Goal: Transaction & Acquisition: Download file/media

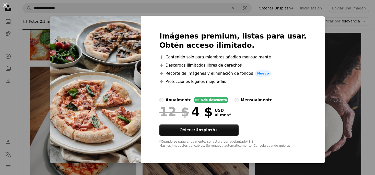
scroll to position [377, 0]
click at [353, 45] on div "An X shape Imágenes premium, listas para usar. Obtén acceso ilimitado. A plus s…" at bounding box center [187, 87] width 375 height 175
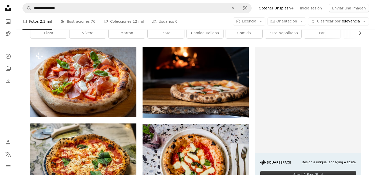
scroll to position [54, 0]
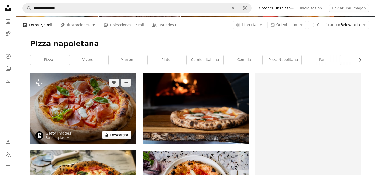
click at [125, 133] on button "A lock Descargar" at bounding box center [116, 135] width 29 height 8
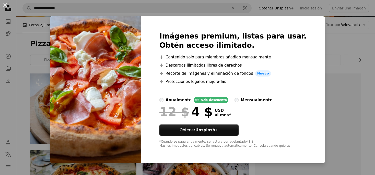
click at [350, 50] on div "An X shape Imágenes premium, listas para usar. Obtén acceso ilimitado. A plus s…" at bounding box center [187, 87] width 375 height 175
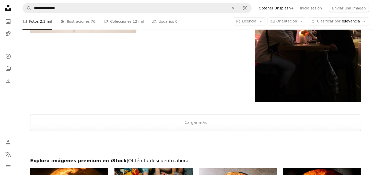
scroll to position [910, 0]
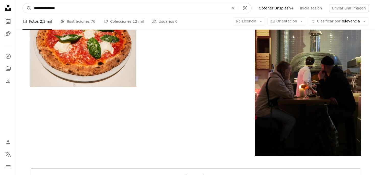
click at [67, 11] on input "**********" at bounding box center [129, 8] width 196 height 10
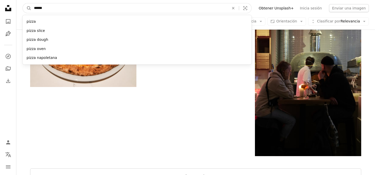
type input "*****"
click at [23, 3] on button "A magnifying glass" at bounding box center [27, 8] width 9 height 10
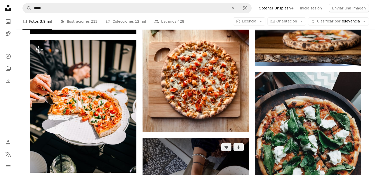
scroll to position [647, 0]
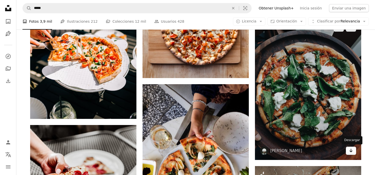
click at [351, 152] on icon "Arrow pointing down" at bounding box center [351, 151] width 4 height 6
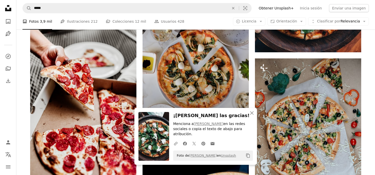
scroll to position [728, 0]
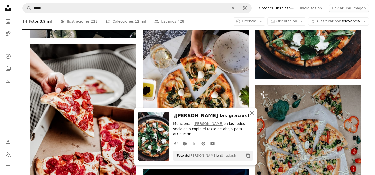
click at [253, 116] on icon "An X shape" at bounding box center [252, 113] width 6 height 6
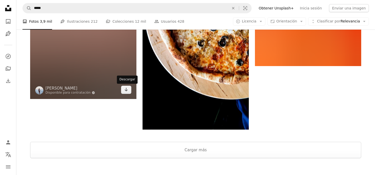
scroll to position [970, 0]
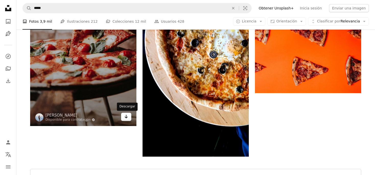
click at [127, 116] on icon "Arrow pointing down" at bounding box center [126, 117] width 4 height 6
